Goal: Find specific page/section: Find specific page/section

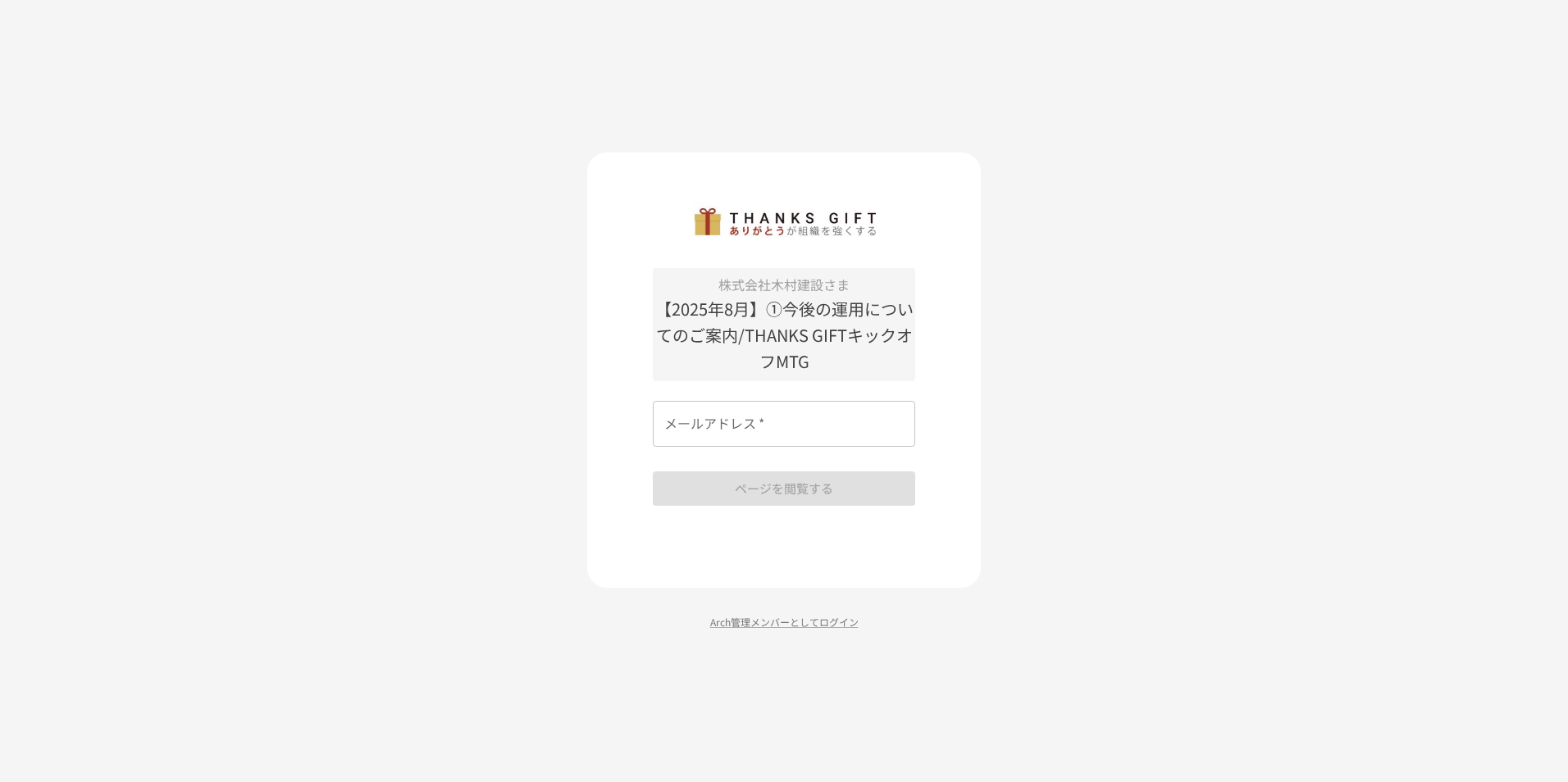
click at [755, 434] on input "メールアドレス   *" at bounding box center [784, 424] width 262 height 46
type input "**********"
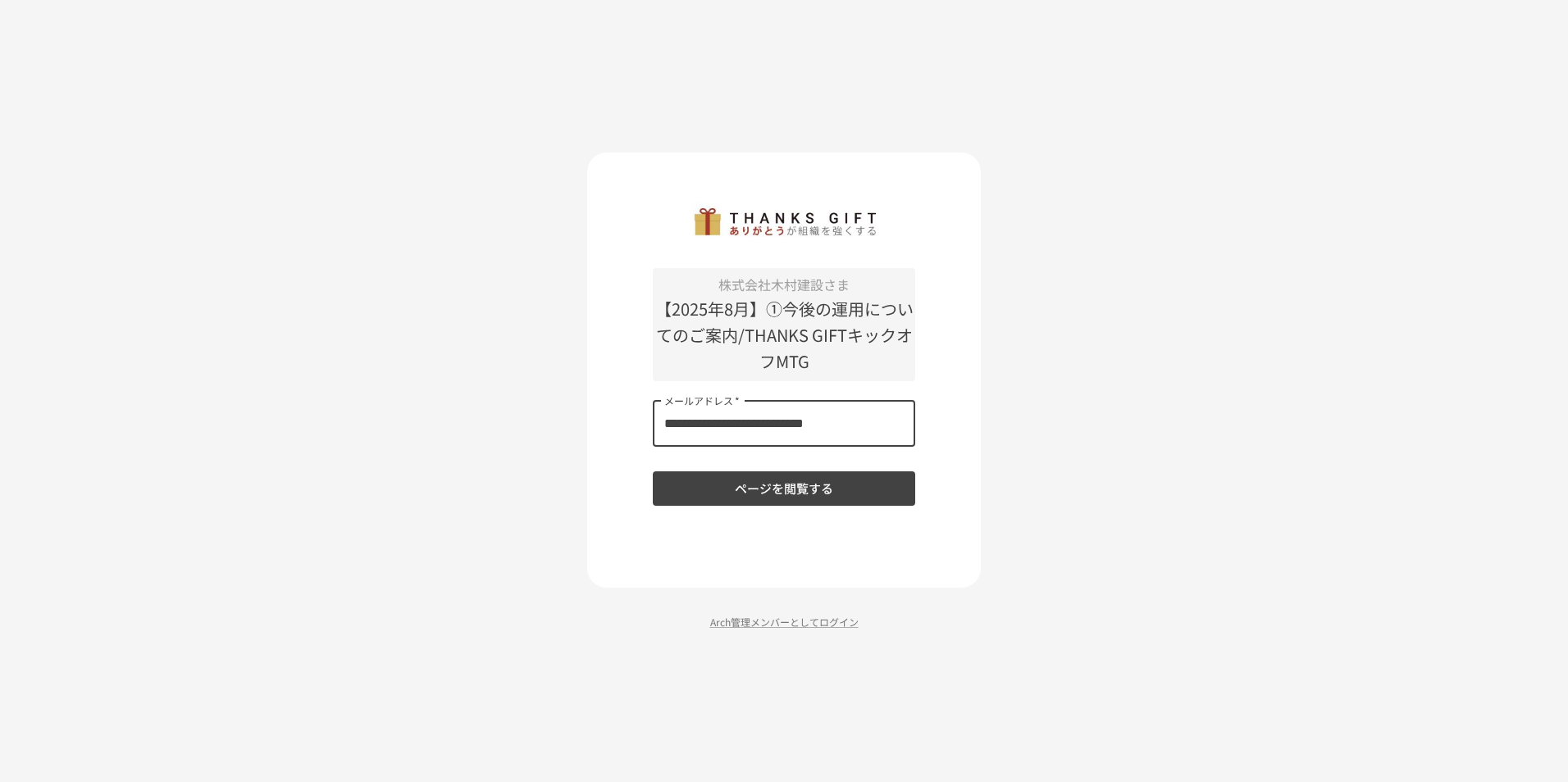
click at [794, 496] on button "ページを閲覧する" at bounding box center [784, 489] width 262 height 35
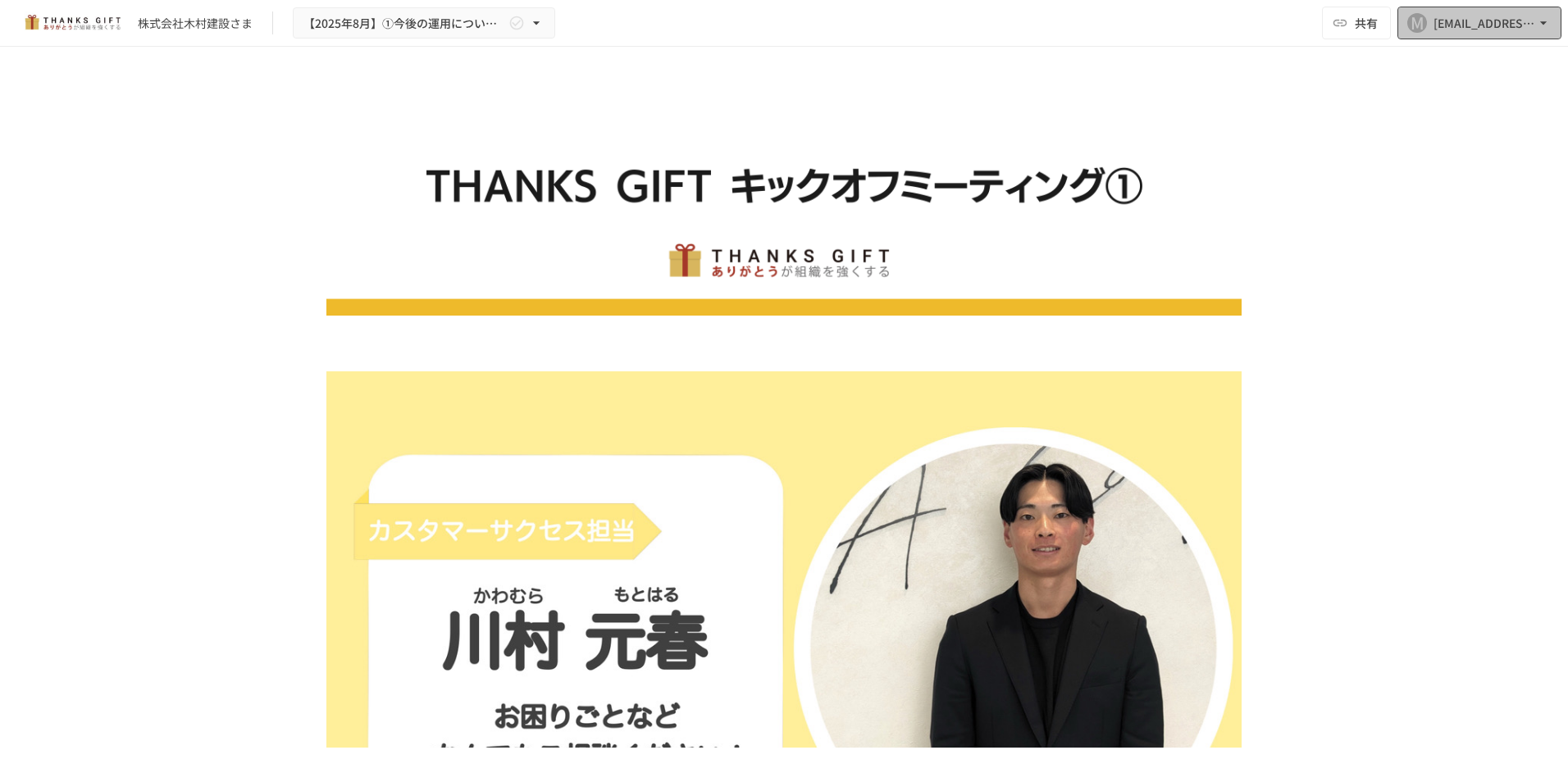
click at [1545, 19] on icon "button" at bounding box center [1543, 22] width 16 height 16
click at [1459, 61] on li "組織設定" at bounding box center [1476, 61] width 156 height 30
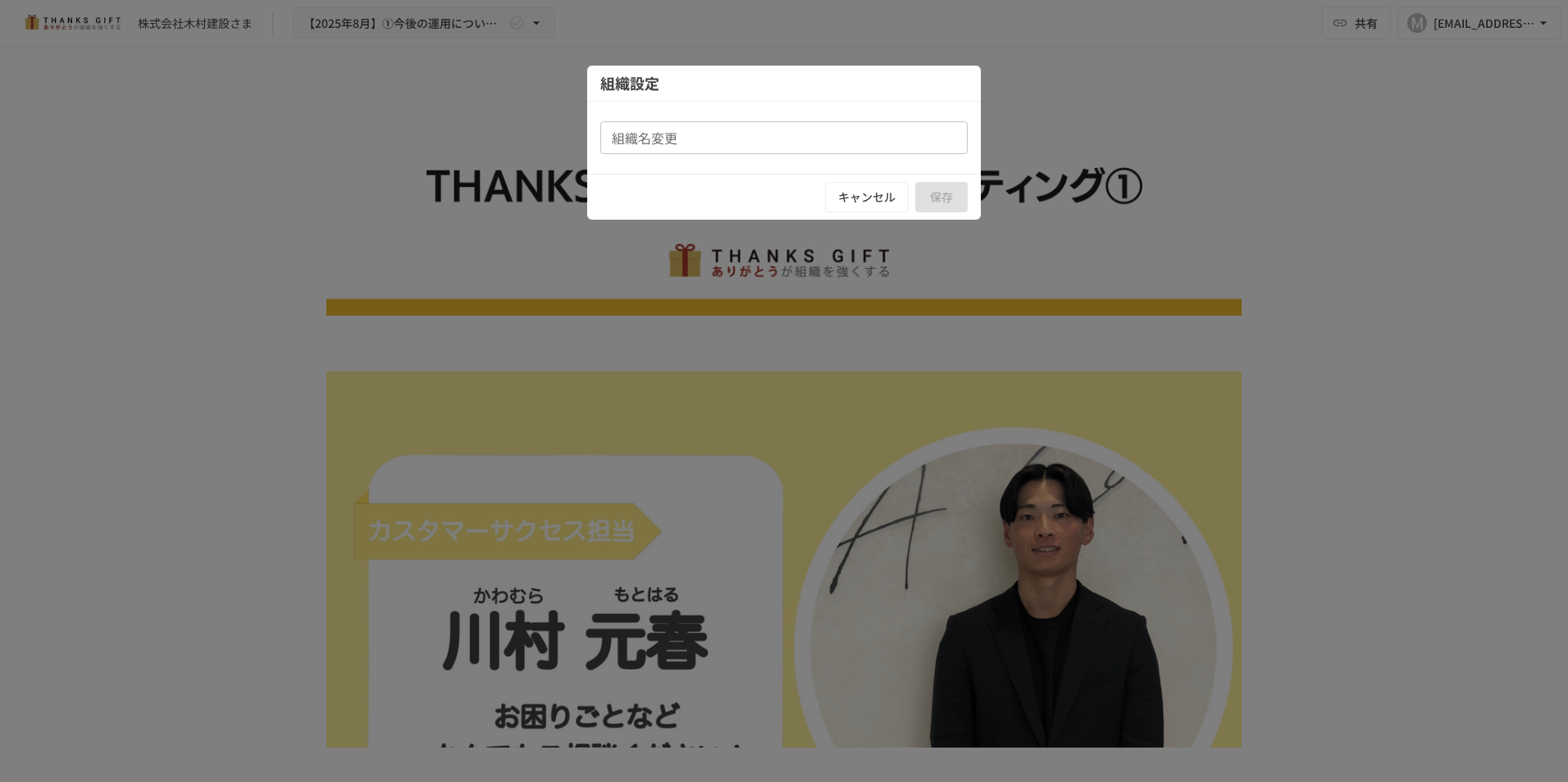
type input "**********"
click at [880, 201] on button "キャンセル" at bounding box center [867, 198] width 84 height 31
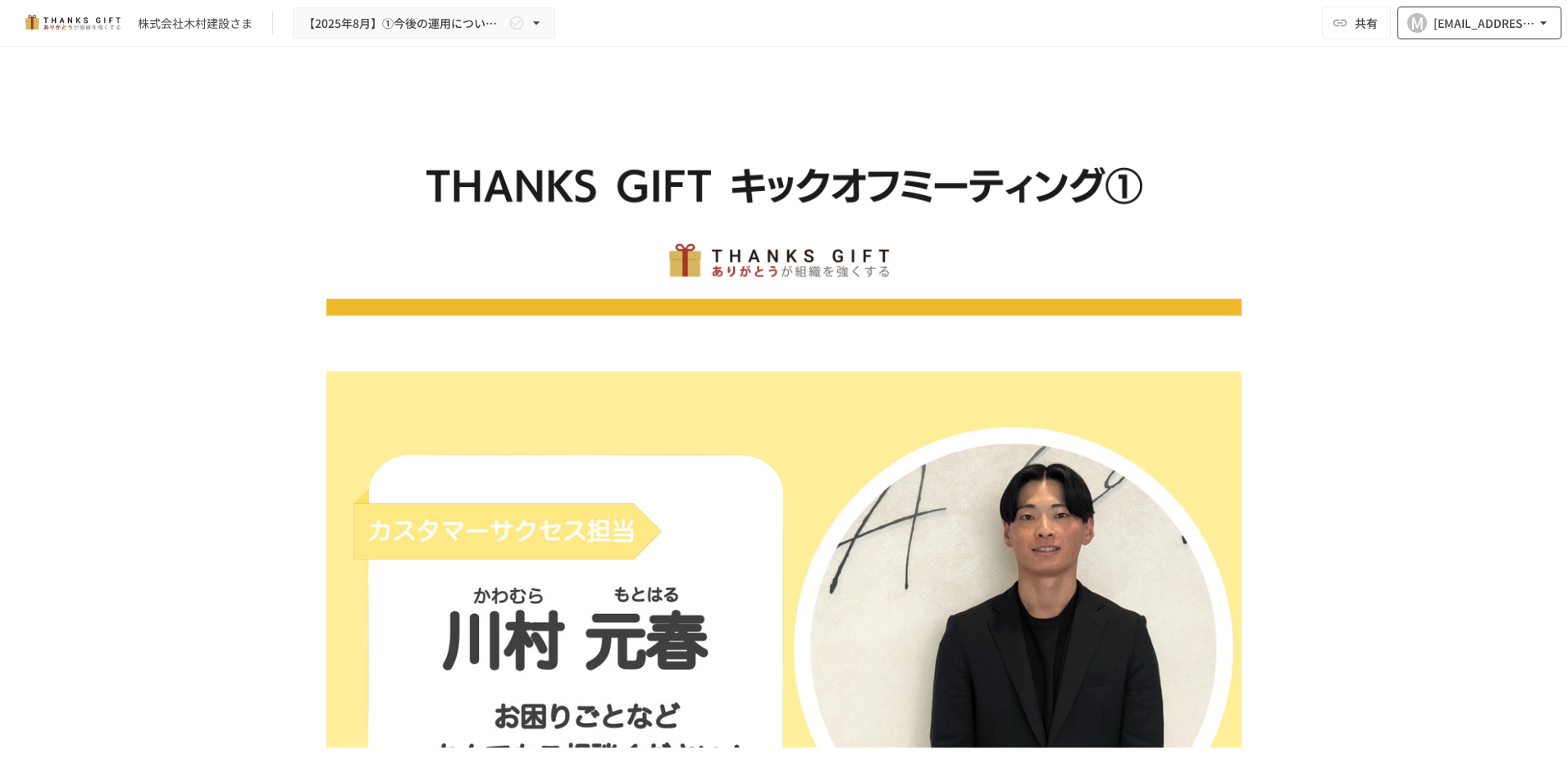
click at [1555, 28] on button "M [EMAIL_ADDRESS][DOMAIN_NAME]" at bounding box center [1480, 23] width 164 height 33
click at [731, 119] on div at bounding box center [784, 391] width 1568 height 782
click at [132, 16] on div "株式会社[PERSON_NAME]建設さま 【[DATE]】①今後の運用についてのご案内/THANKS GIFTキックオフMTG" at bounding box center [287, 23] width 536 height 32
click at [1540, 21] on icon "button" at bounding box center [1543, 22] width 16 height 16
drag, startPoint x: 1540, startPoint y: 21, endPoint x: 1229, endPoint y: 35, distance: 311.3
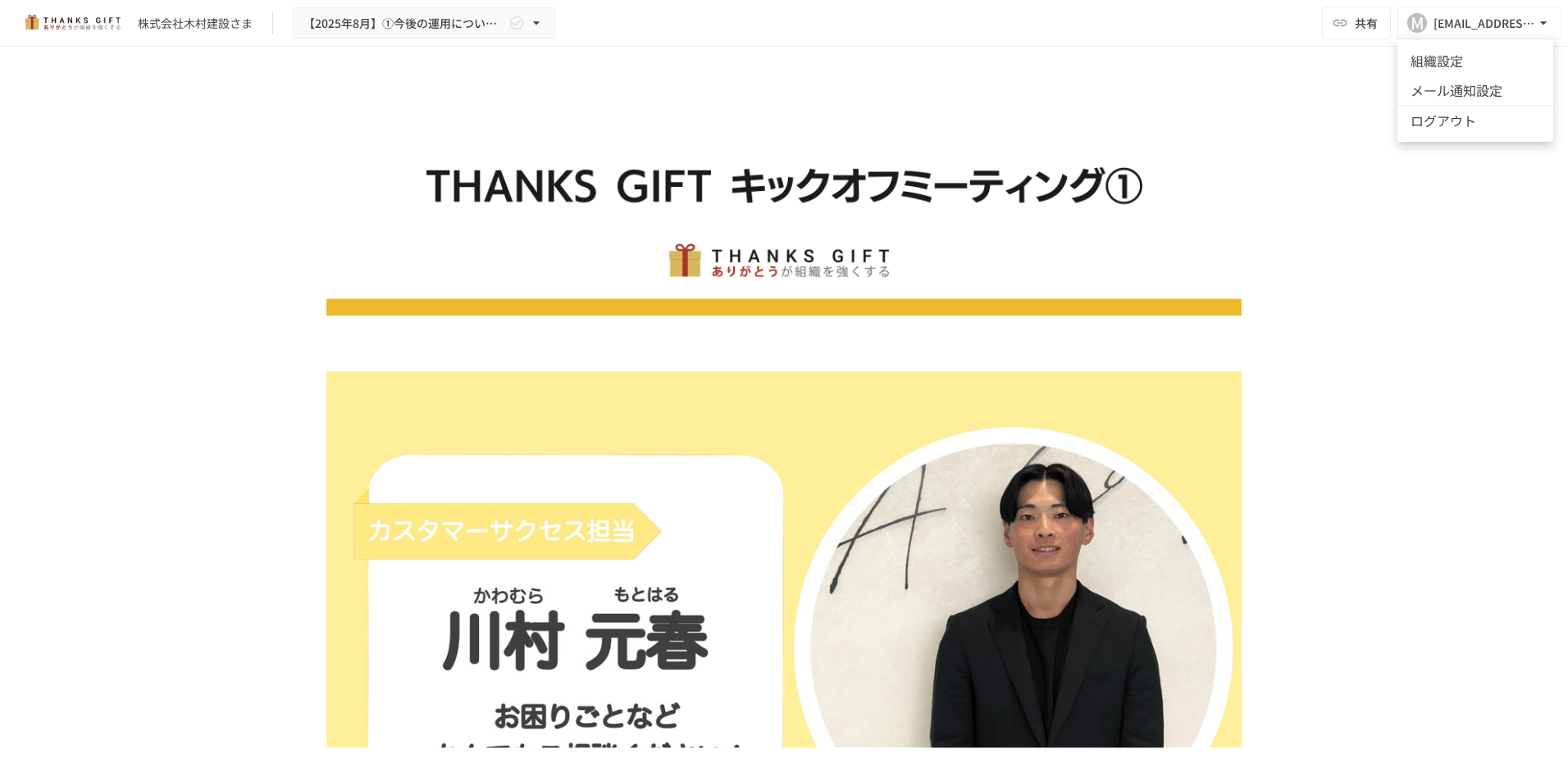
click at [1229, 35] on div at bounding box center [784, 391] width 1568 height 782
click at [1440, 15] on div "[EMAIL_ADDRESS][DOMAIN_NAME]" at bounding box center [1484, 23] width 102 height 20
click at [1458, 62] on li "組織設定" at bounding box center [1476, 61] width 156 height 30
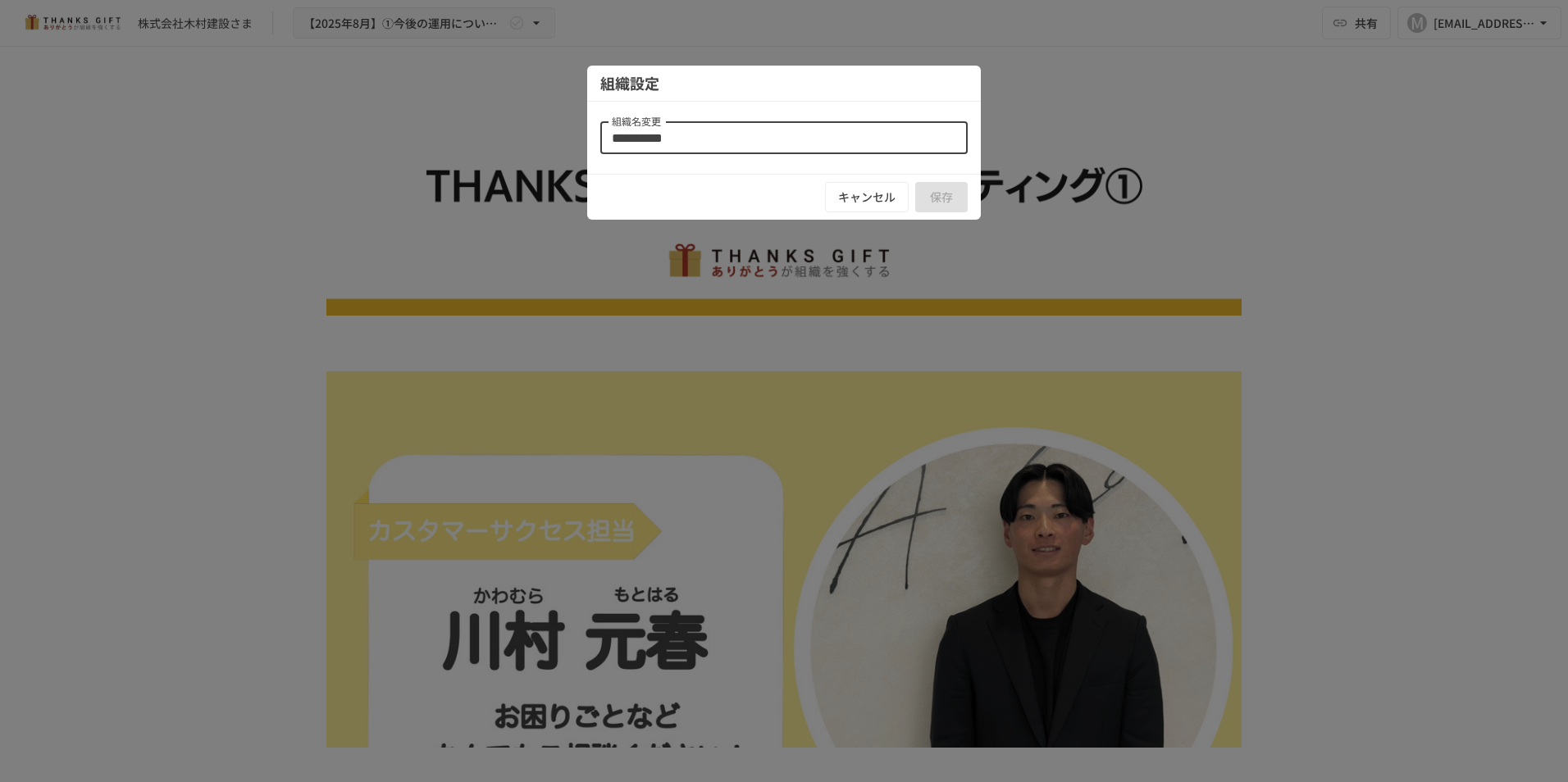
click at [792, 151] on input "**********" at bounding box center [784, 137] width 367 height 33
click at [1206, 130] on div at bounding box center [784, 391] width 1568 height 782
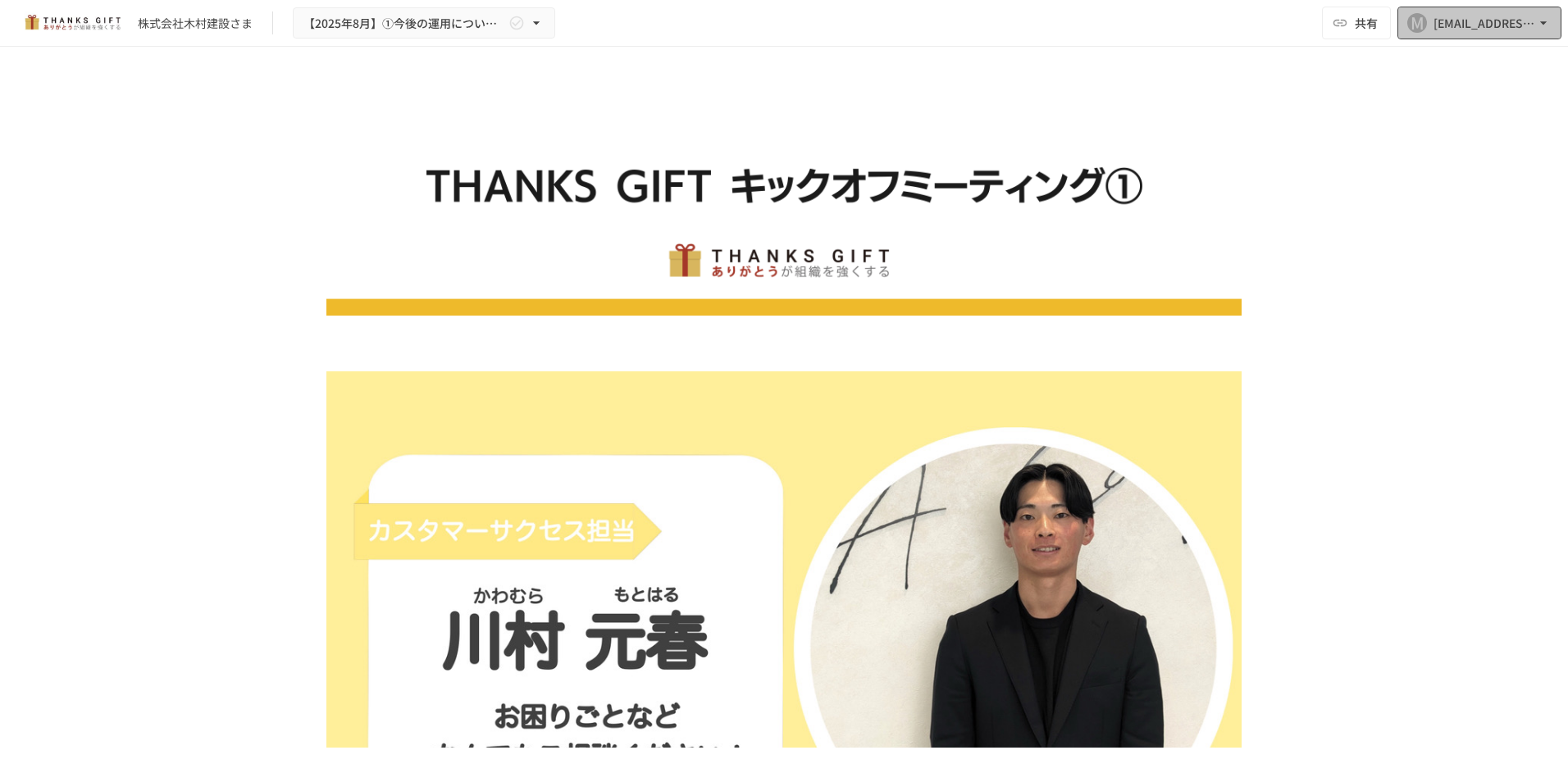
click at [1542, 23] on icon "button" at bounding box center [1543, 22] width 7 height 3
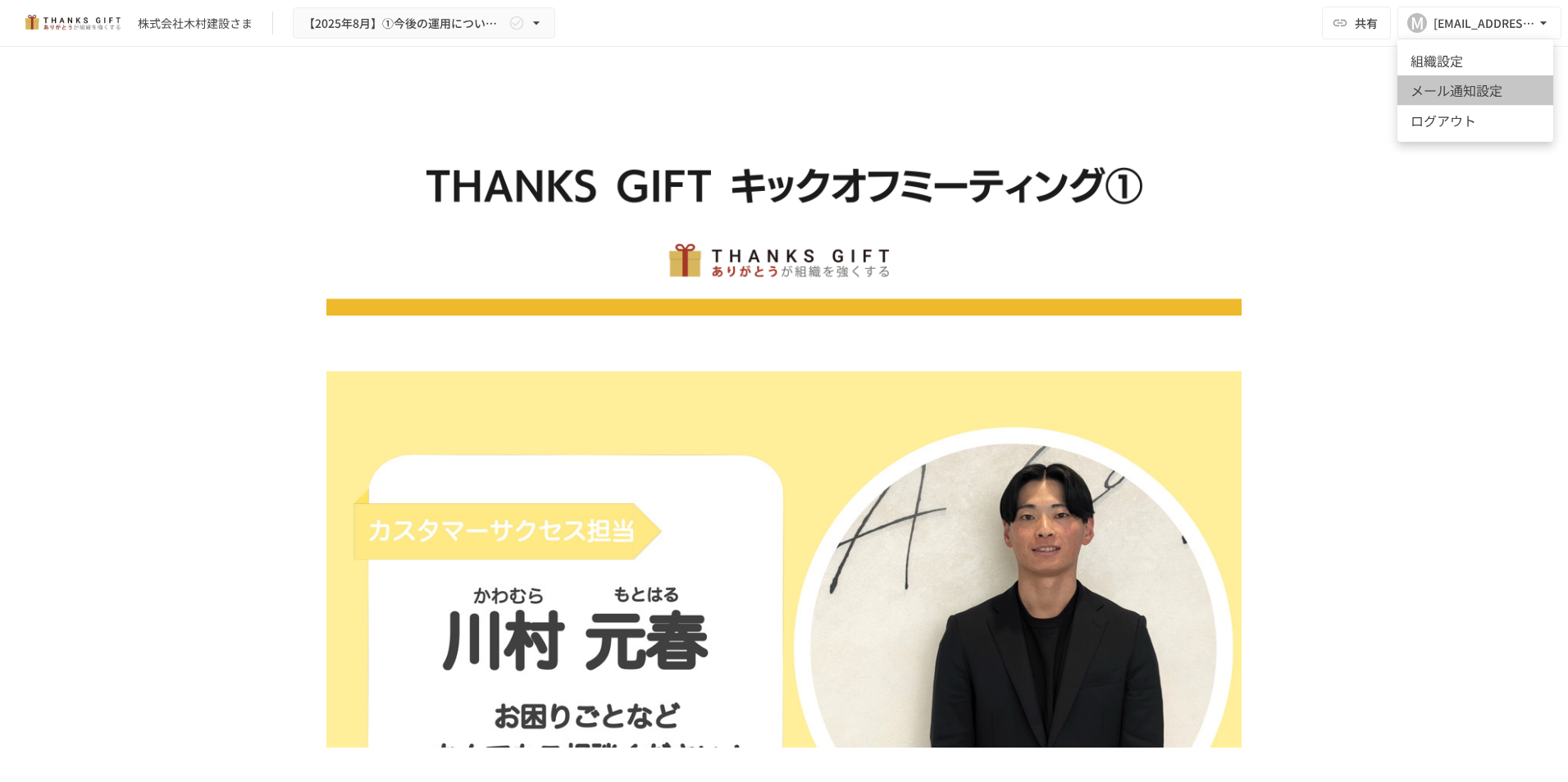
click at [1482, 98] on li "メール通知設定" at bounding box center [1476, 90] width 156 height 30
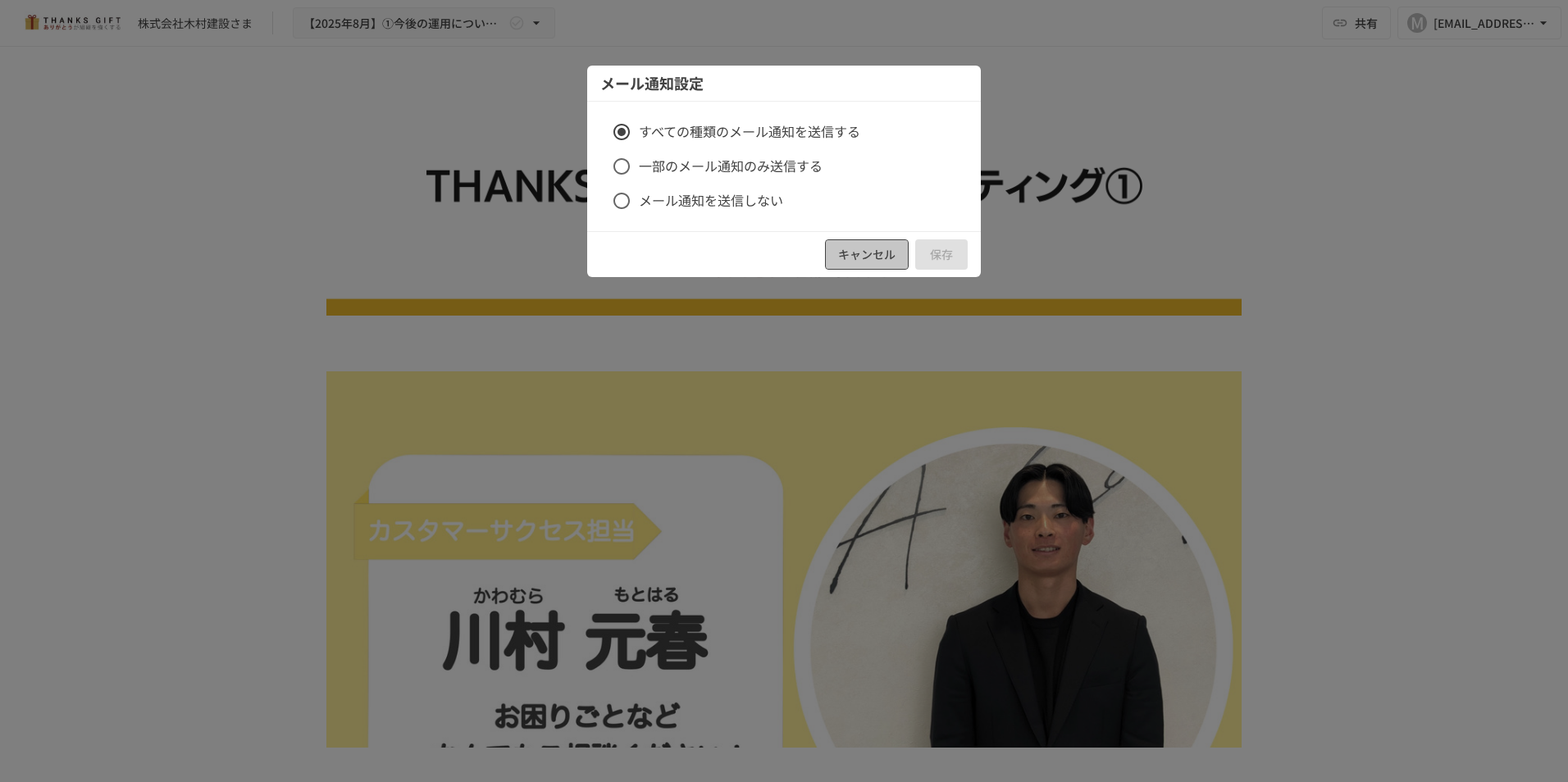
click at [873, 247] on button "キャンセル" at bounding box center [867, 255] width 84 height 31
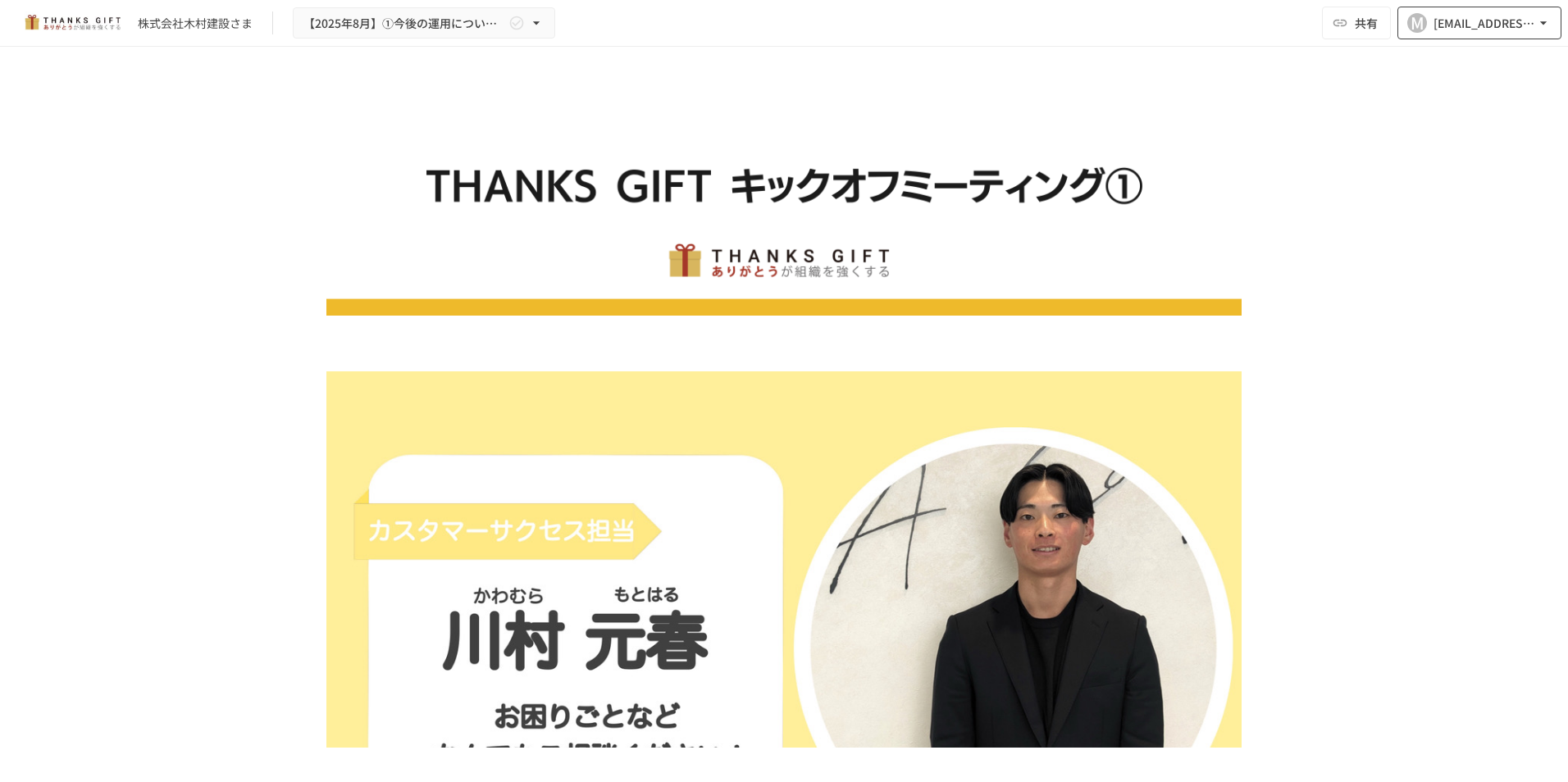
click at [1547, 22] on icon "button" at bounding box center [1543, 22] width 16 height 16
click at [1413, 168] on div at bounding box center [784, 391] width 1568 height 782
click at [137, 17] on div "株式会社木村建設さま" at bounding box center [195, 23] width 115 height 17
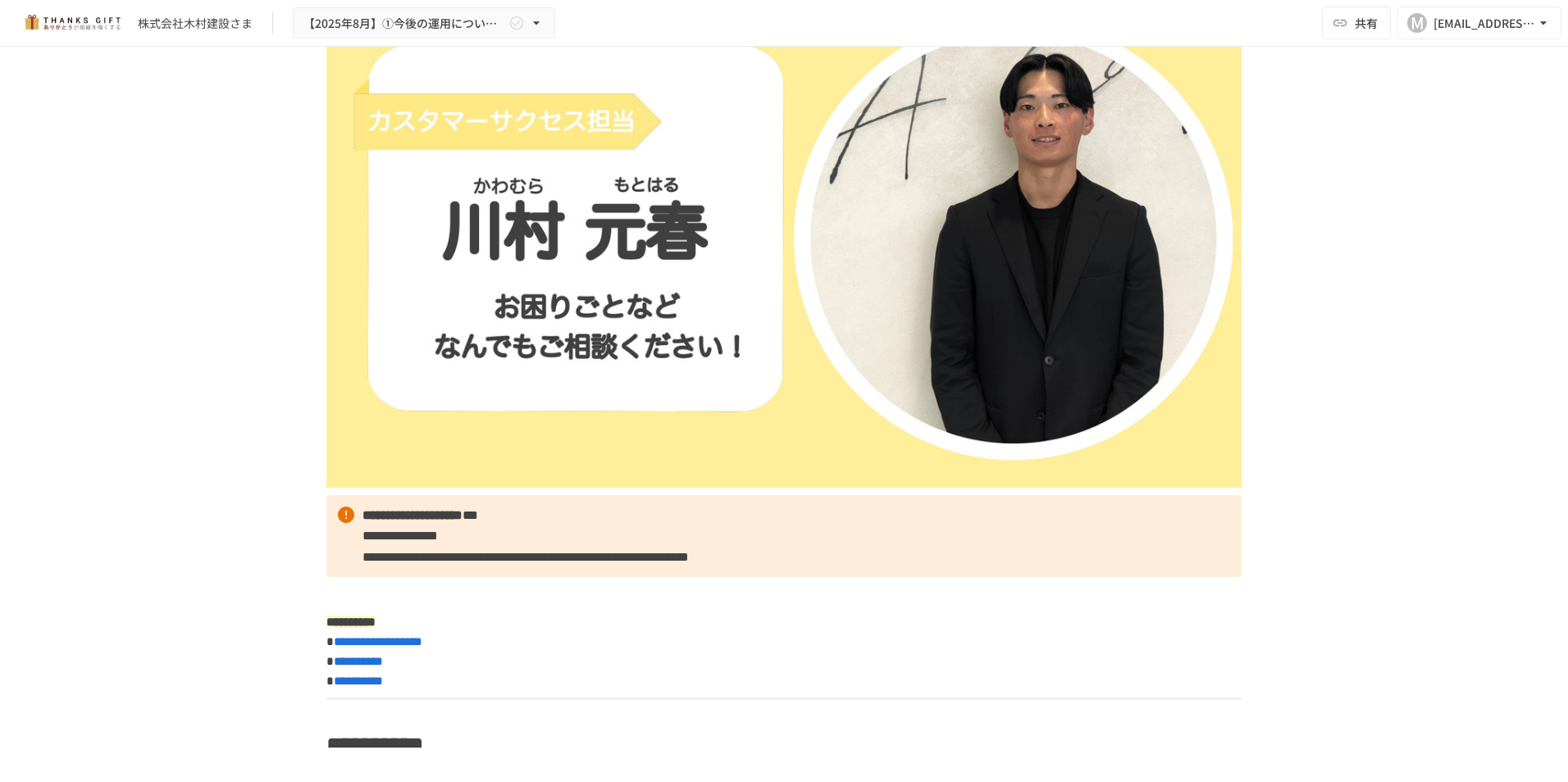
scroll to position [492, 0]
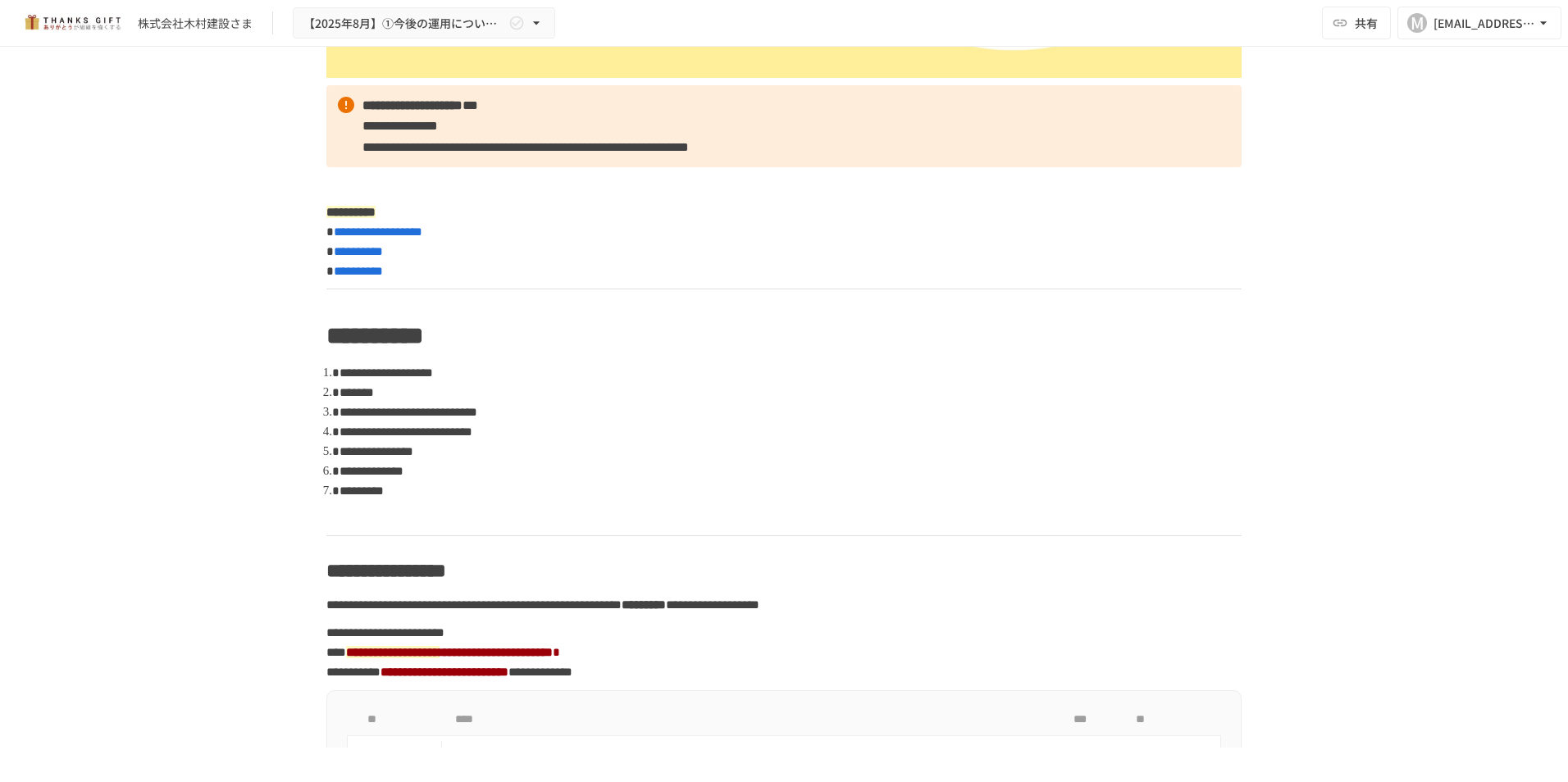
scroll to position [985, 0]
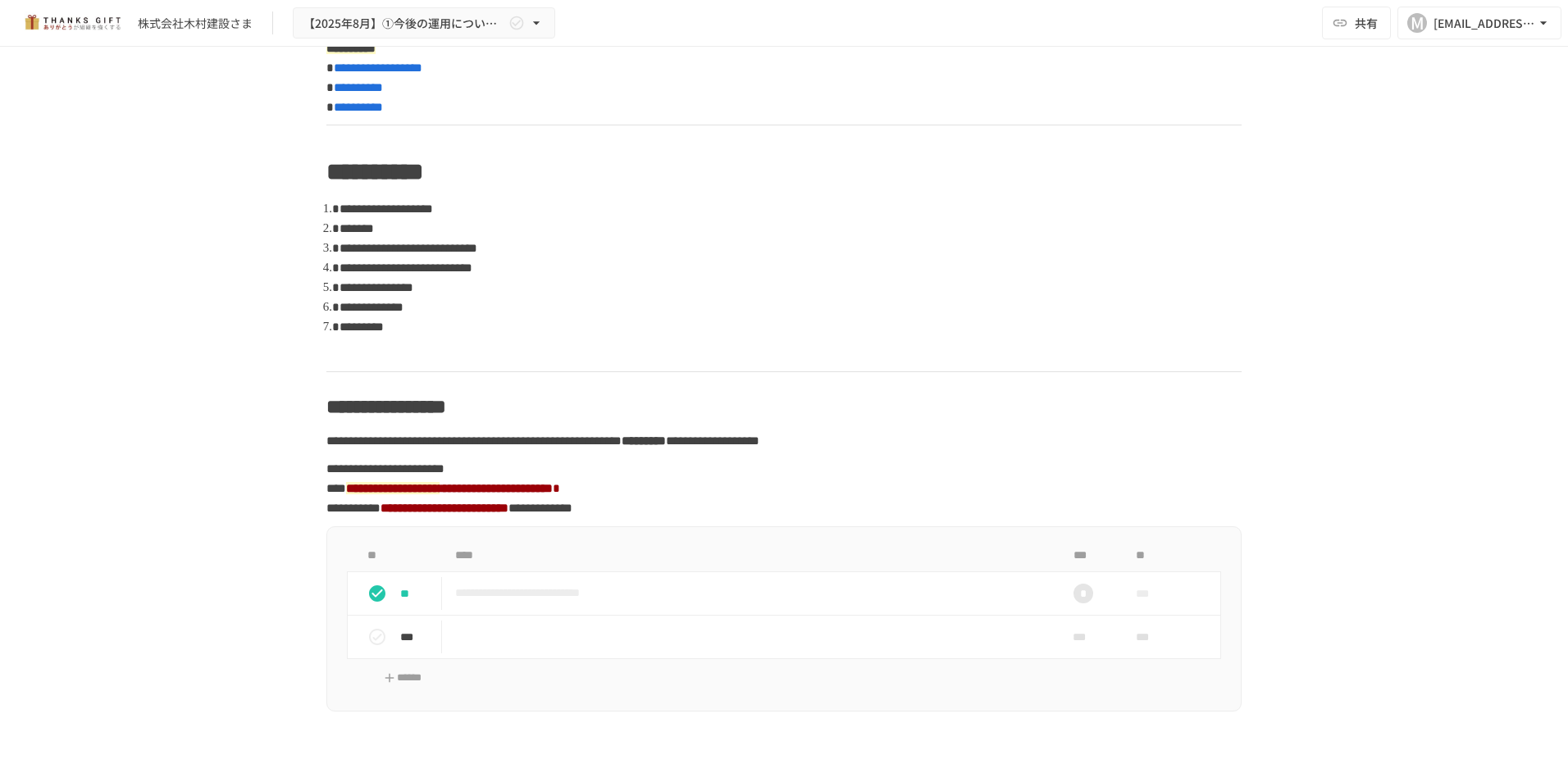
click at [134, 19] on div "株式会社[PERSON_NAME]建設さま 【[DATE]】①今後の運用についてのご案内/THANKS GIFTキックオフMTG" at bounding box center [287, 23] width 536 height 32
click at [535, 18] on icon "button" at bounding box center [536, 22] width 16 height 16
click at [483, 63] on link "【2025年8月】納品用ページ" at bounding box center [424, 61] width 262 height 27
